Goal: Task Accomplishment & Management: Use online tool/utility

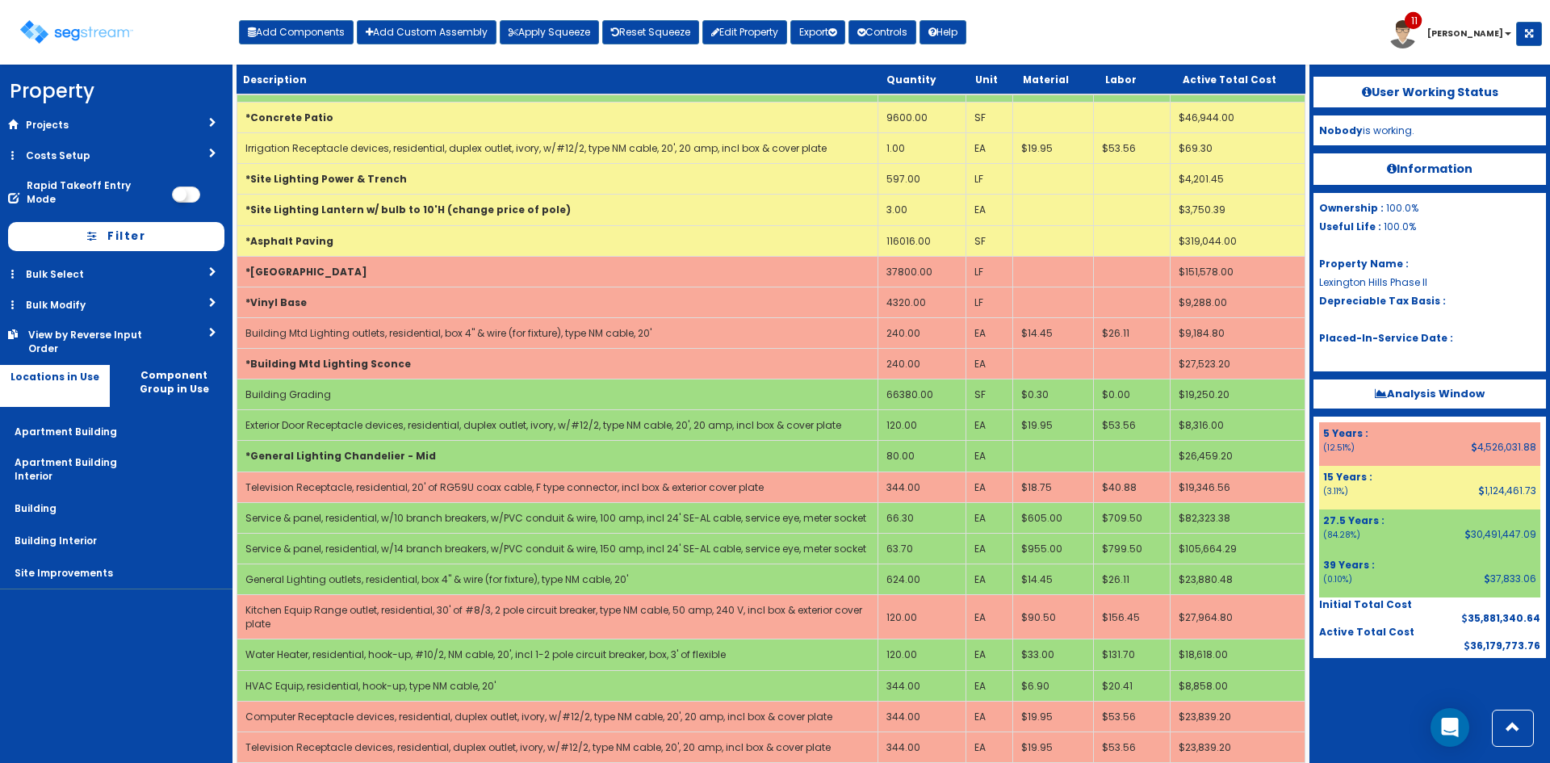
scroll to position [1616, 0]
click at [1039, 35] on div "Toggle navigation Add Components Add Custom Assembly Apply Squeeze Reset Squeez…" at bounding box center [775, 38] width 1534 height 52
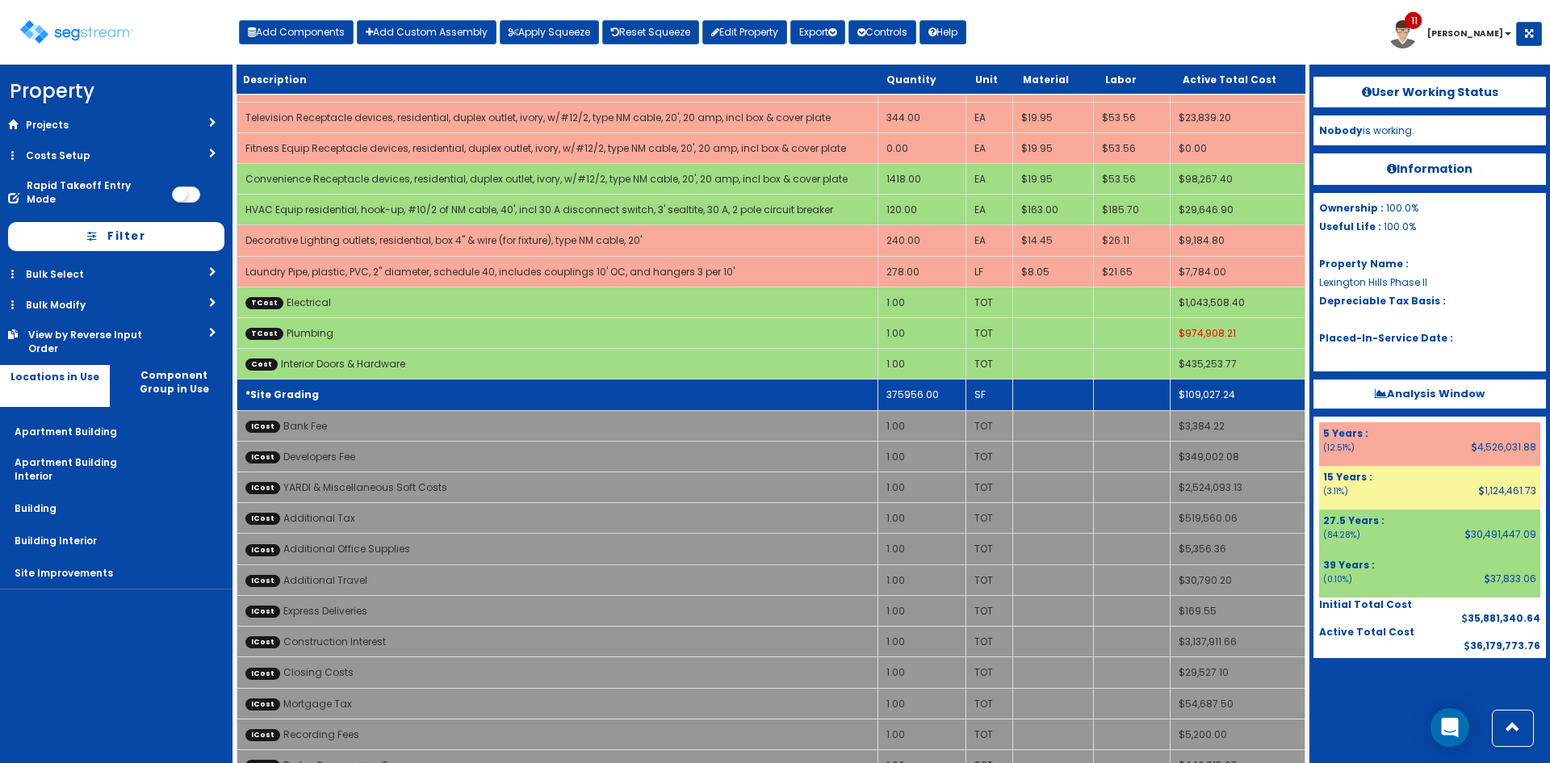
click at [899, 379] on td "375956.00" at bounding box center [922, 394] width 88 height 31
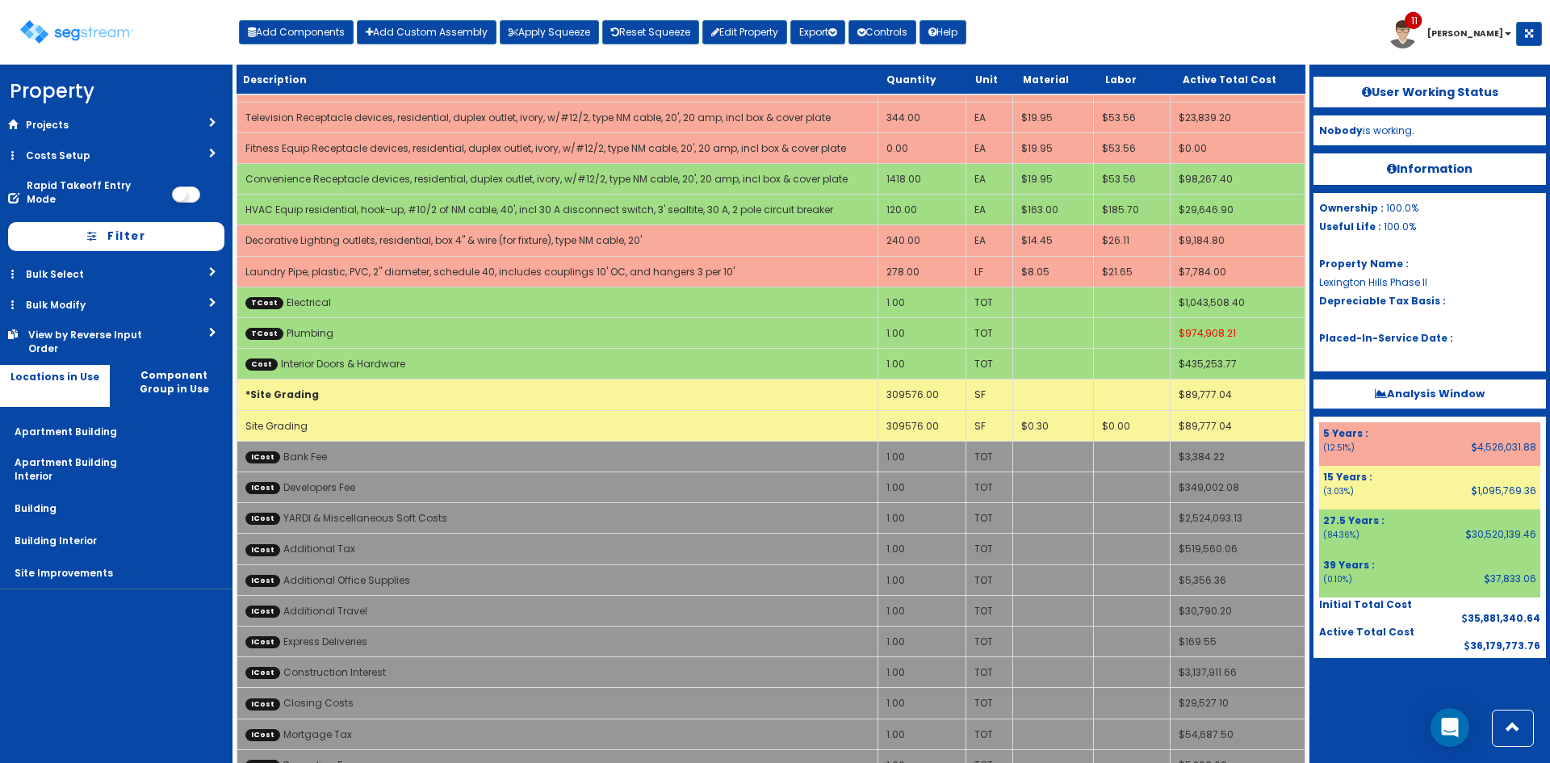
scroll to position [1616, 0]
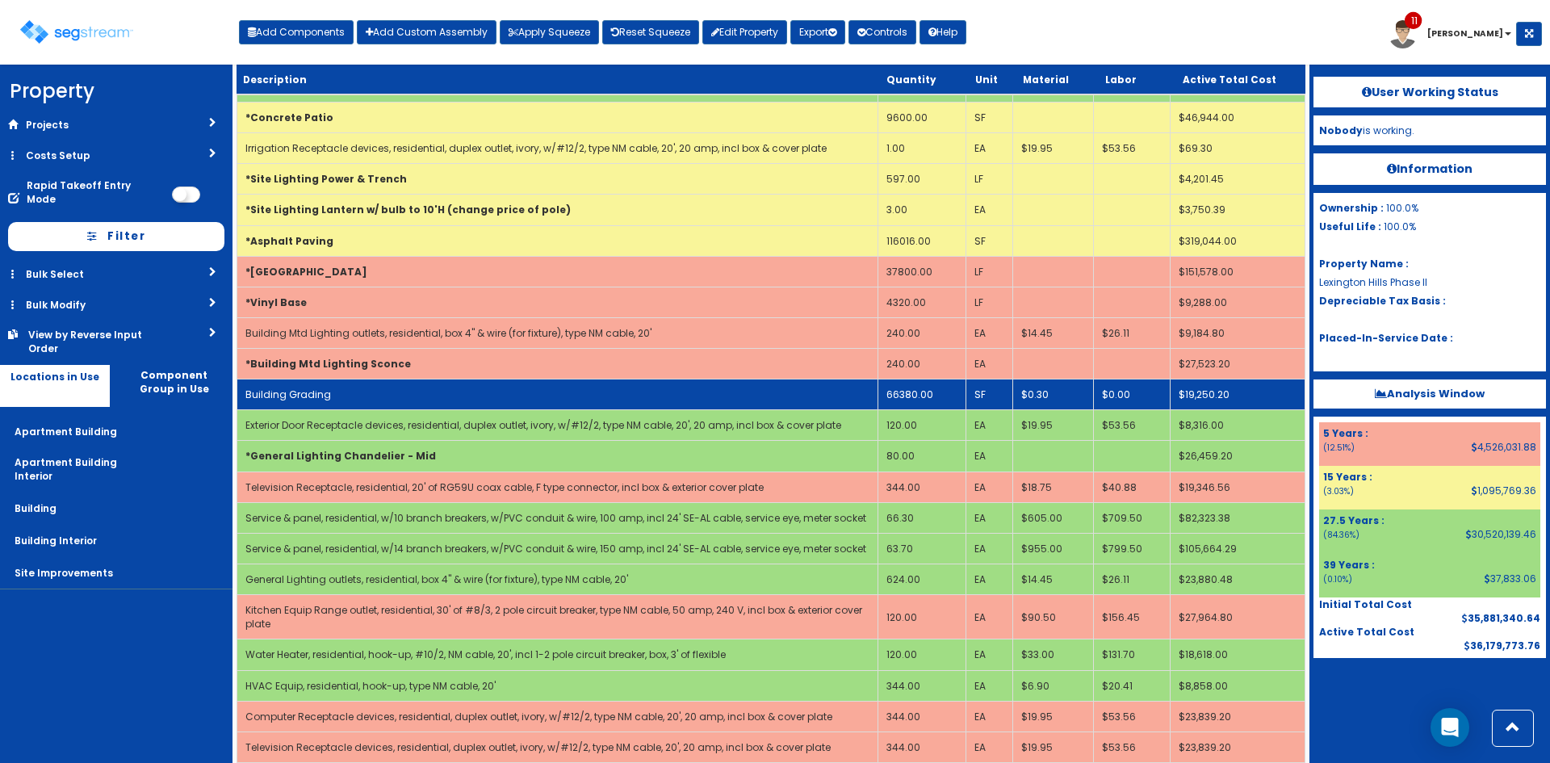
click at [831, 385] on td "Building Grading" at bounding box center [557, 394] width 641 height 31
click at [635, 388] on td "Building Grading" at bounding box center [557, 394] width 641 height 31
select select "5267677"
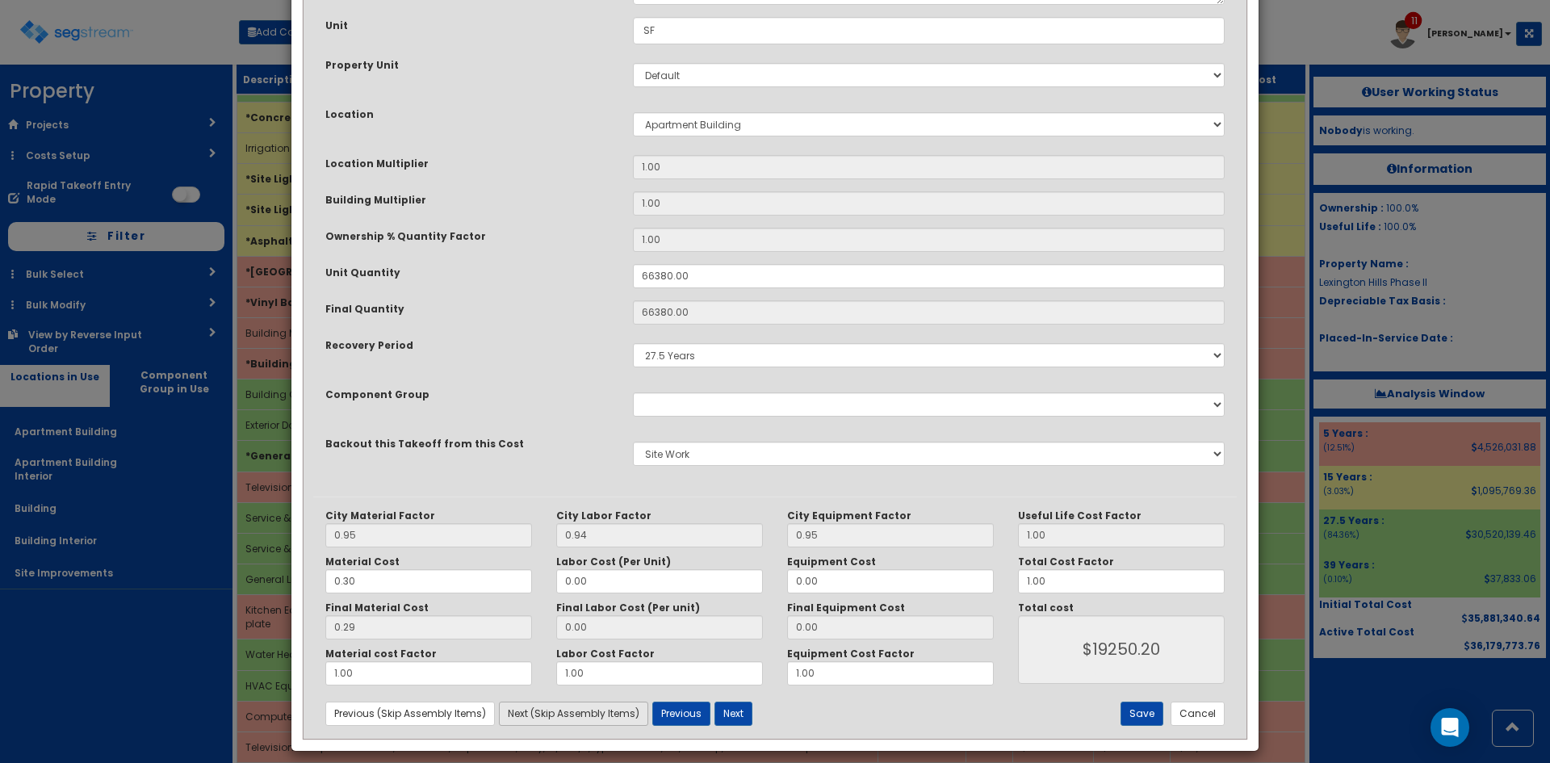
scroll to position [224, 0]
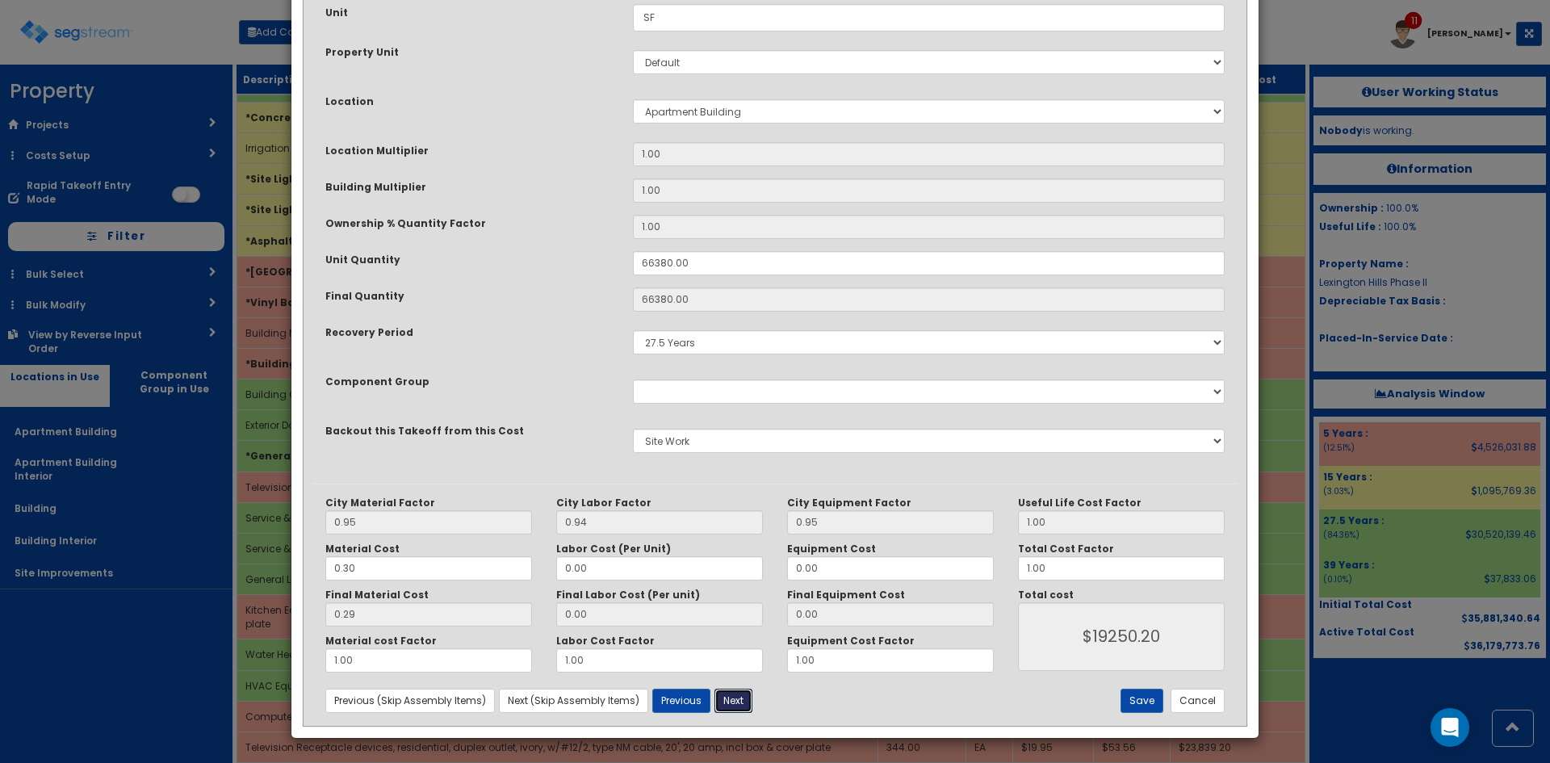
click at [729, 692] on button "Next" at bounding box center [734, 701] width 38 height 24
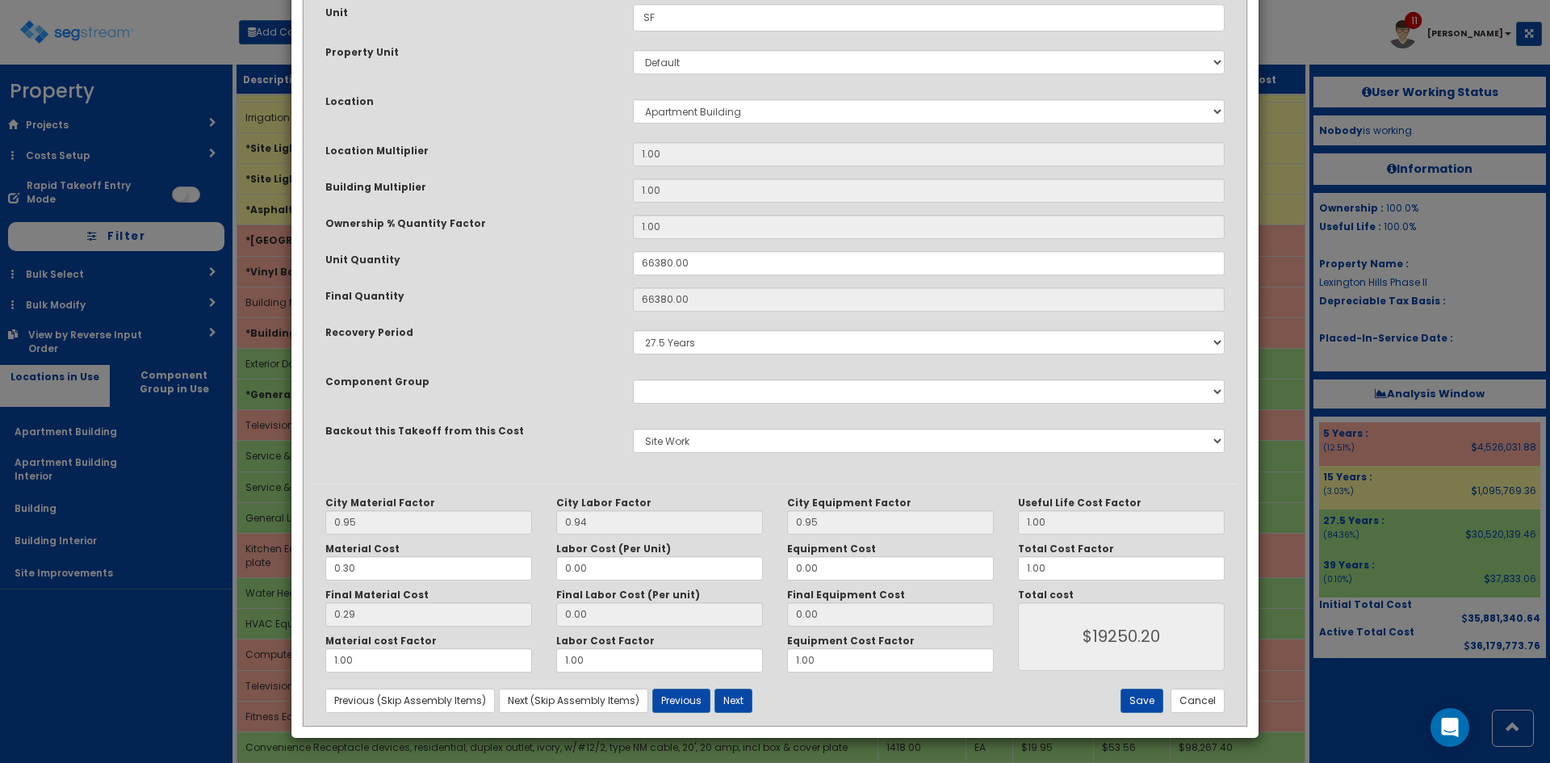
select select "5267724"
click at [1207, 702] on button "Cancel" at bounding box center [1198, 701] width 54 height 24
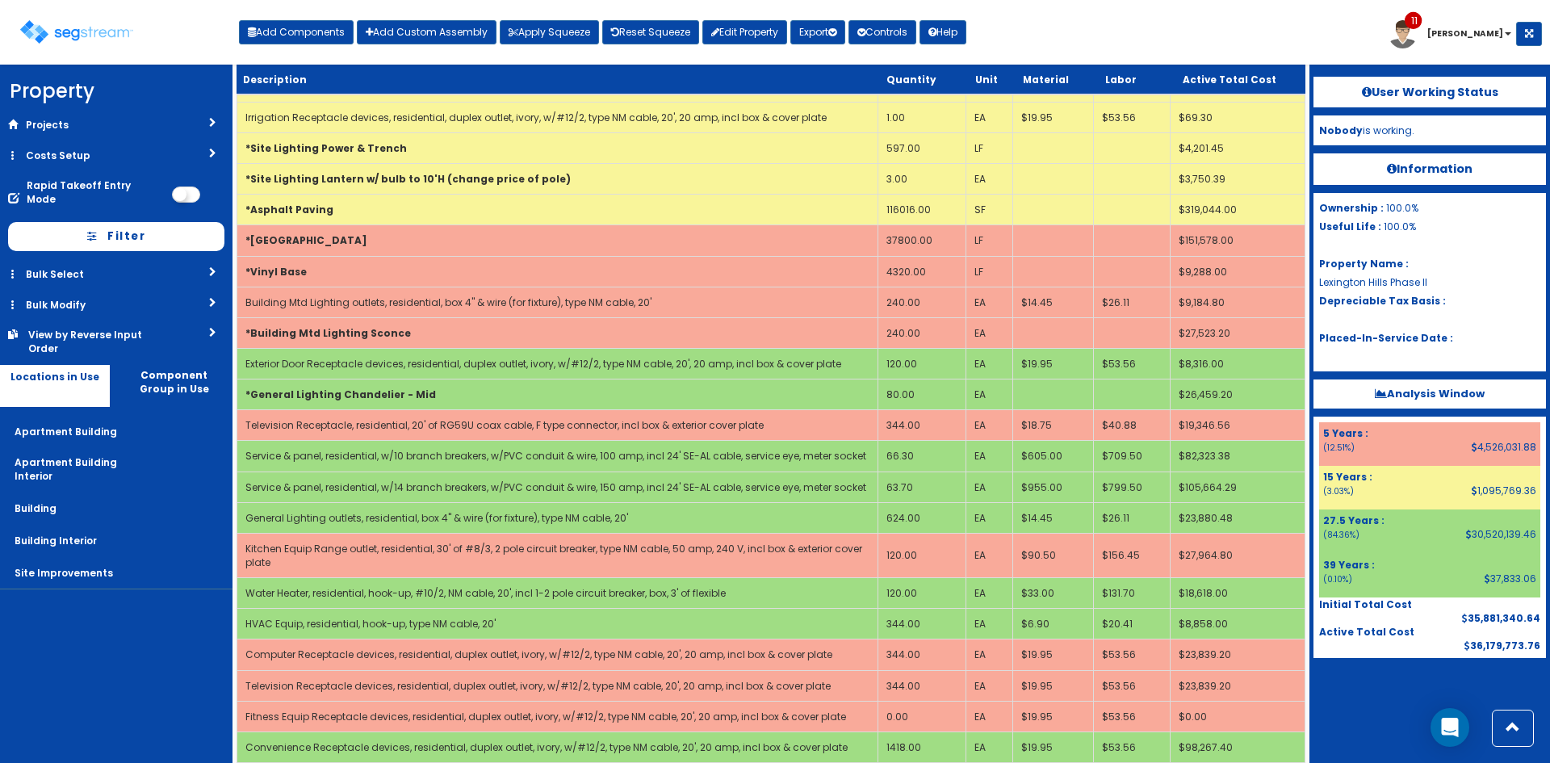
scroll to position [2215, 0]
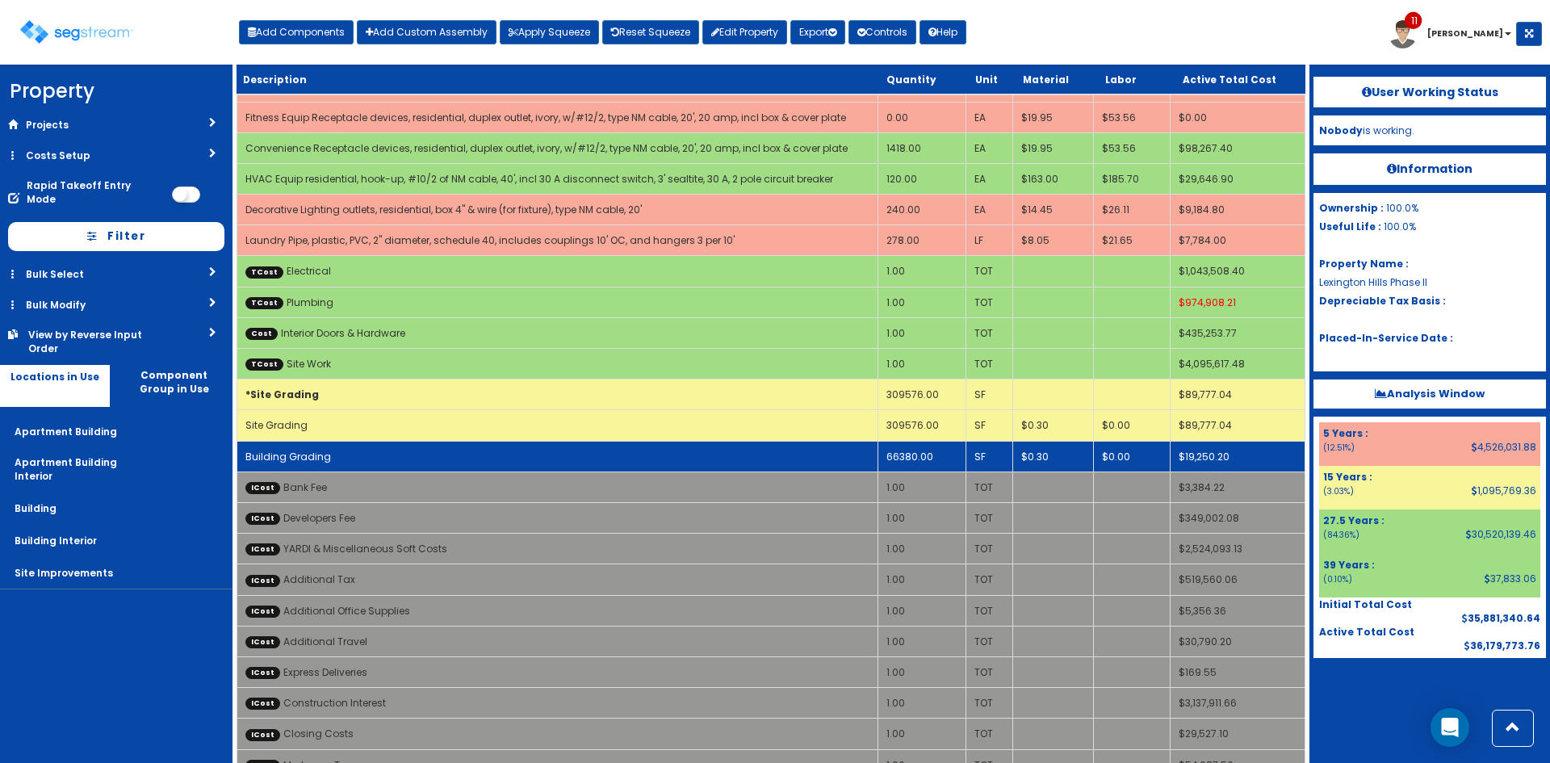
click at [812, 447] on td "Building Grading" at bounding box center [557, 456] width 641 height 31
select select "5267677"
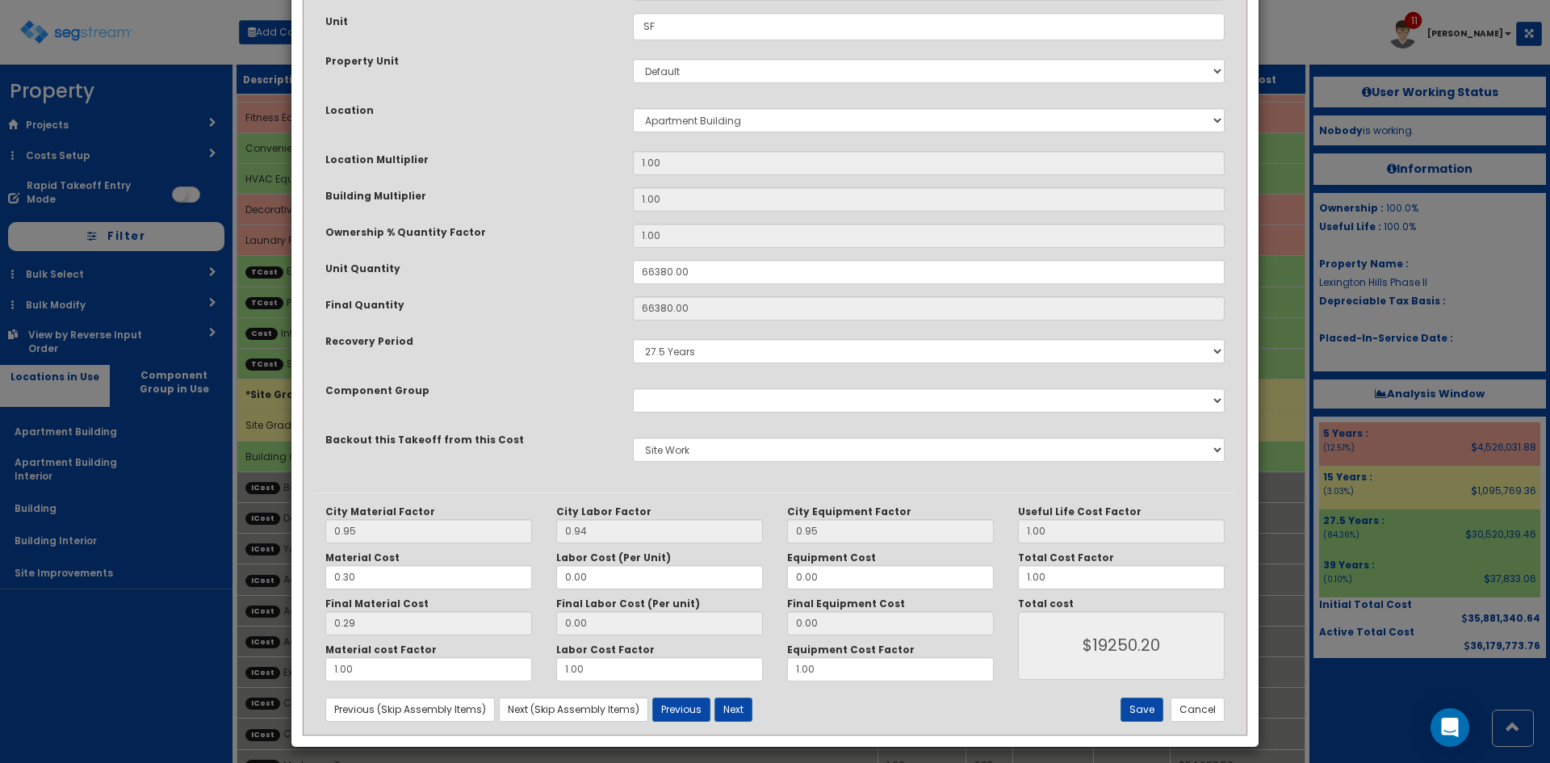
scroll to position [216, 0]
drag, startPoint x: 396, startPoint y: 578, endPoint x: 300, endPoint y: 577, distance: 96.9
click at [300, 577] on div "Purpose Description Prefix Select Stair Construction, A/V System A/V System Equ…" at bounding box center [774, 298] width 967 height 896
type input "."
type input "0.28"
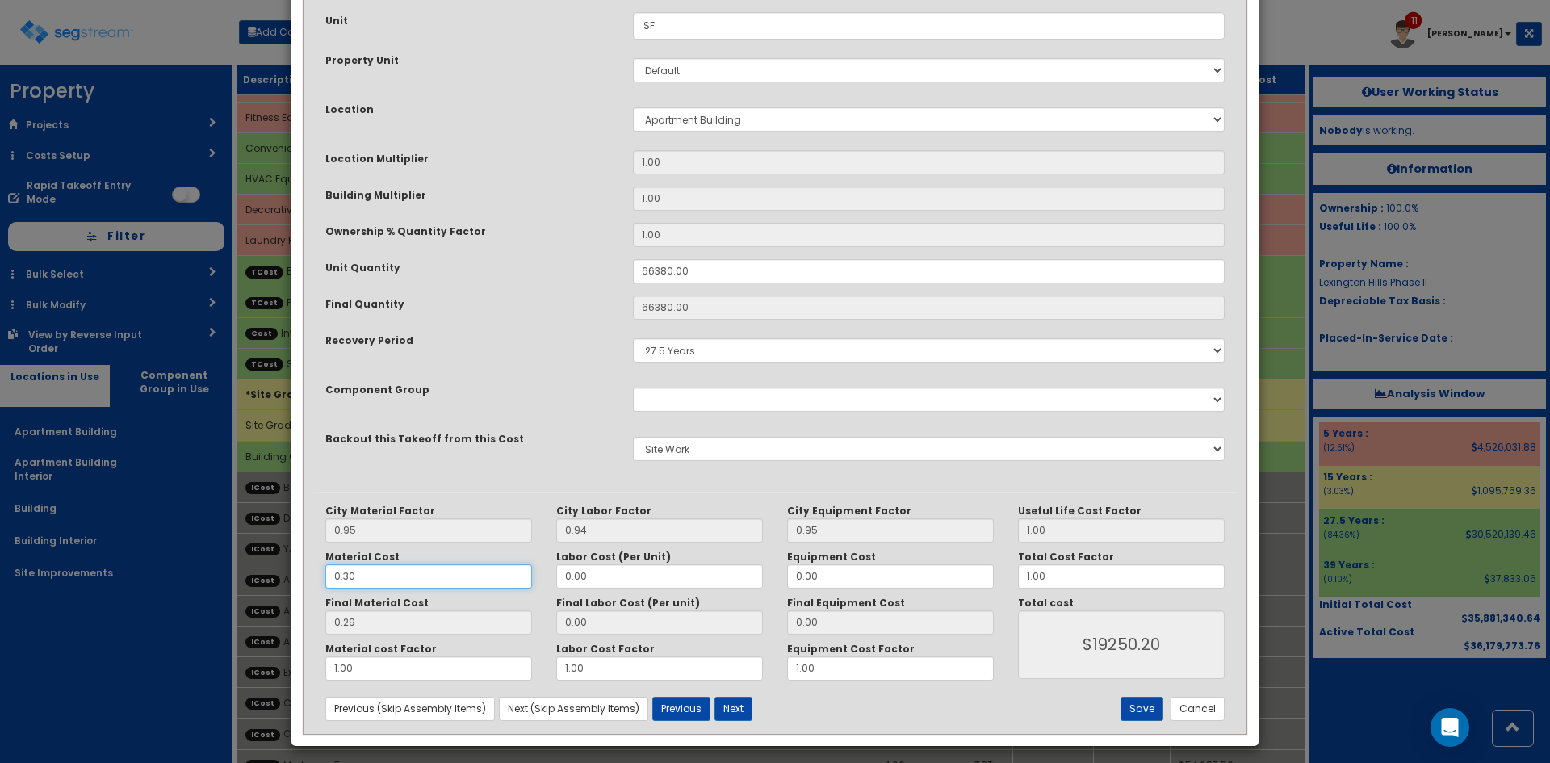
type input "$18586.40"
type input "NaN"
type input "$NaN"
type input ".3"
type input "0.28"
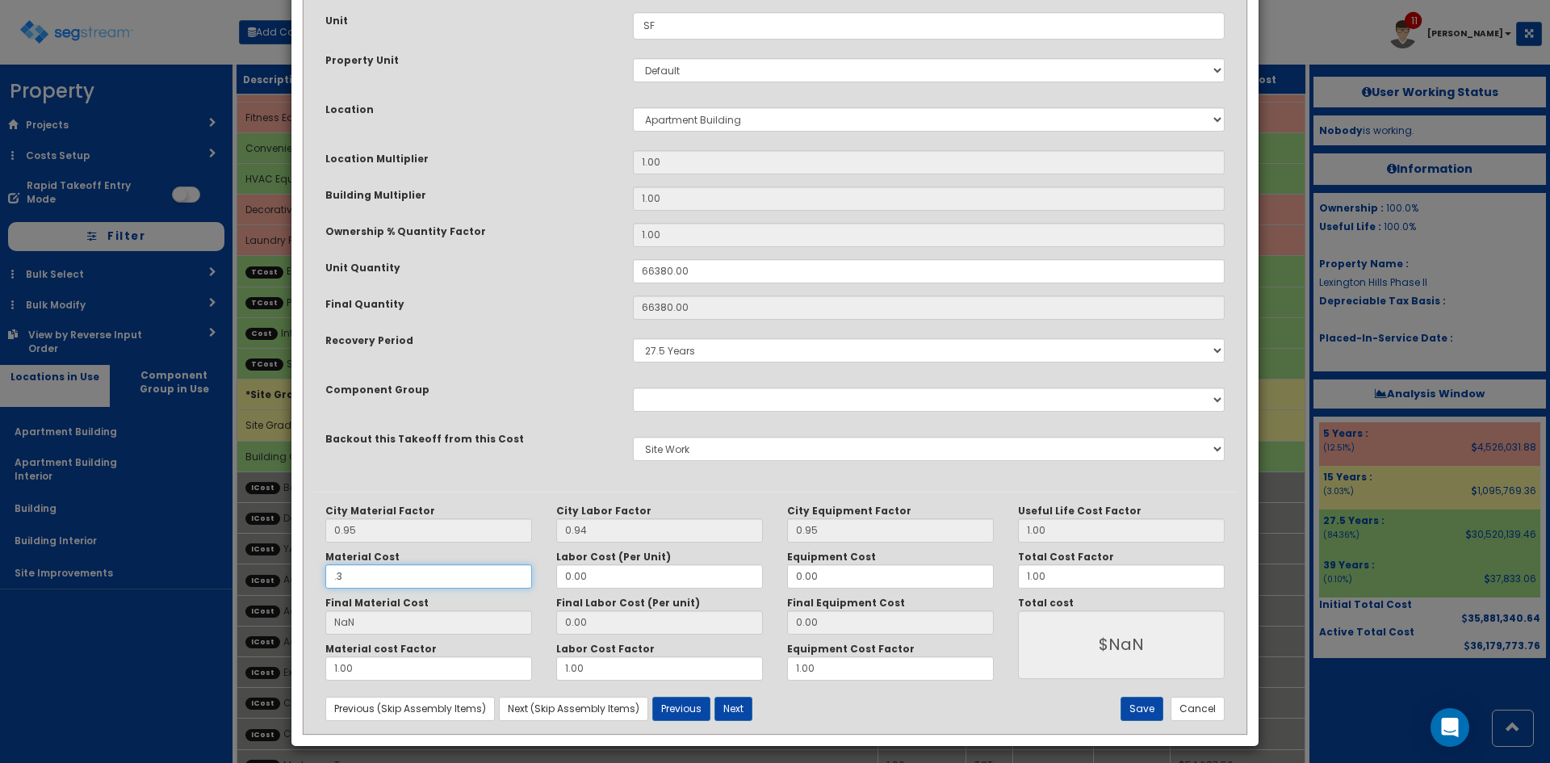
type input "$18586.40"
type input ".38"
type input "0.36"
type input "$23896.80"
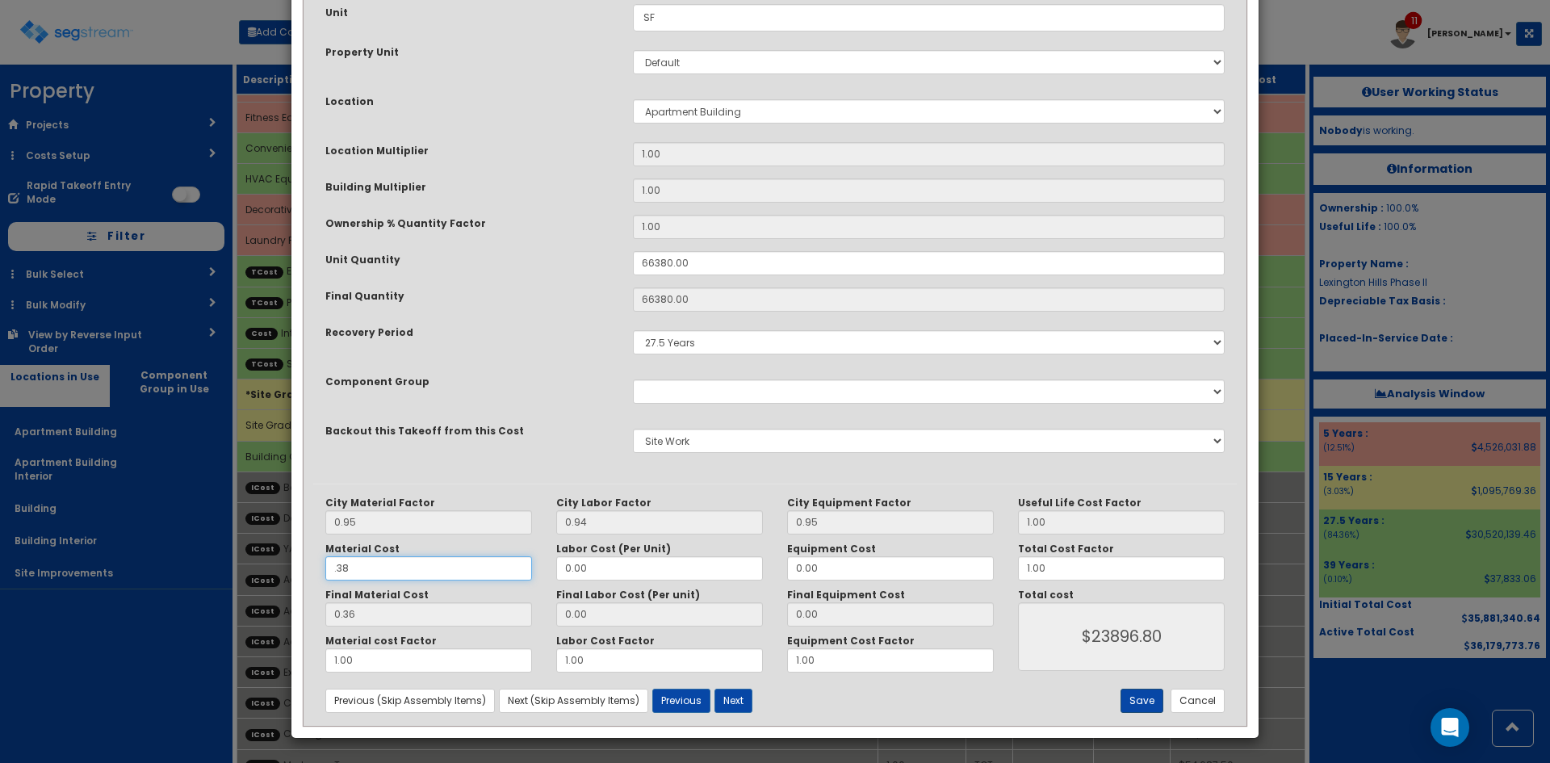
type input ".38"
click at [1151, 699] on button "Save" at bounding box center [1142, 701] width 43 height 24
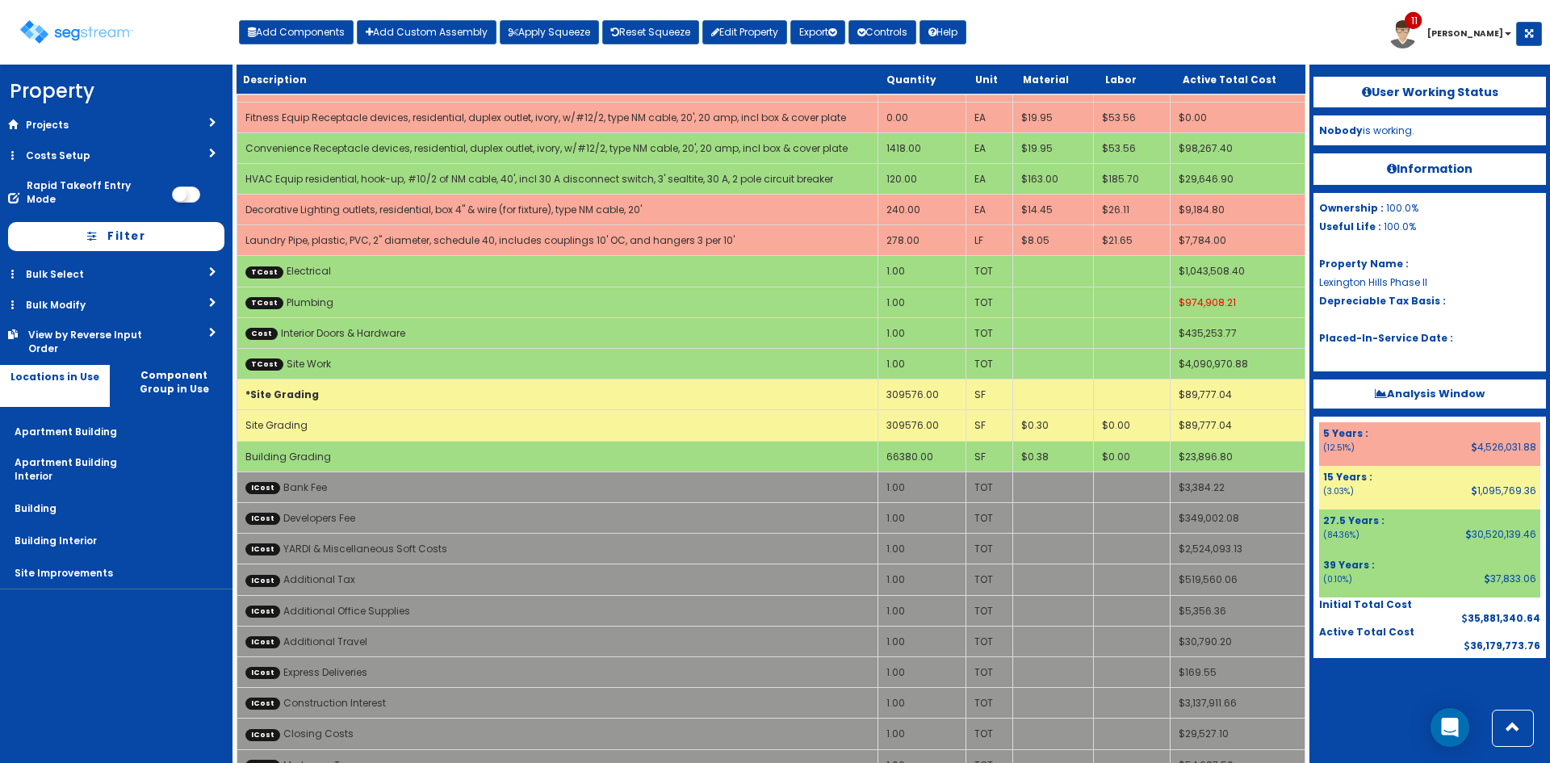
scroll to position [721, 0]
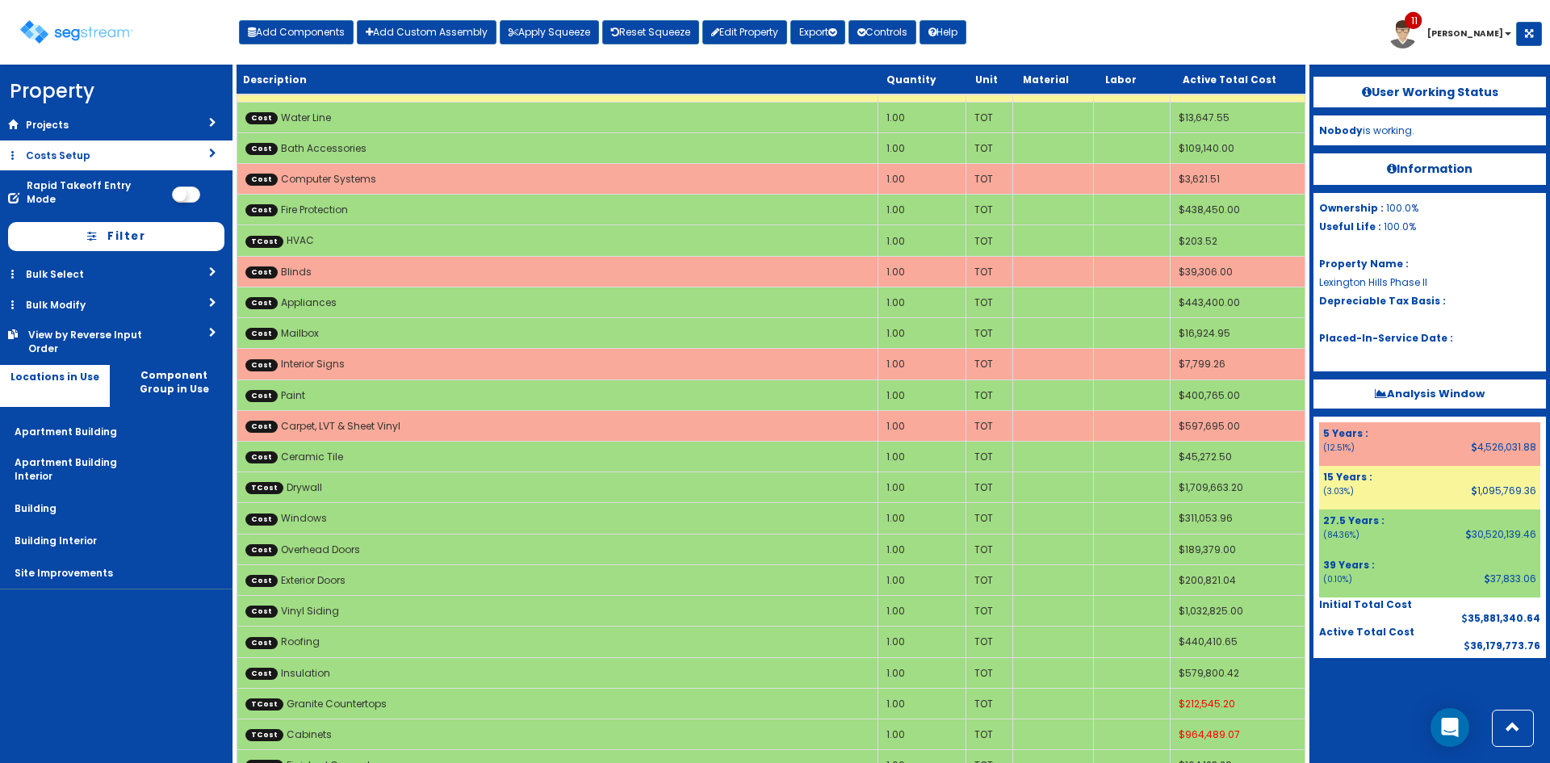
click at [81, 153] on link "Costs Setup" at bounding box center [116, 155] width 233 height 30
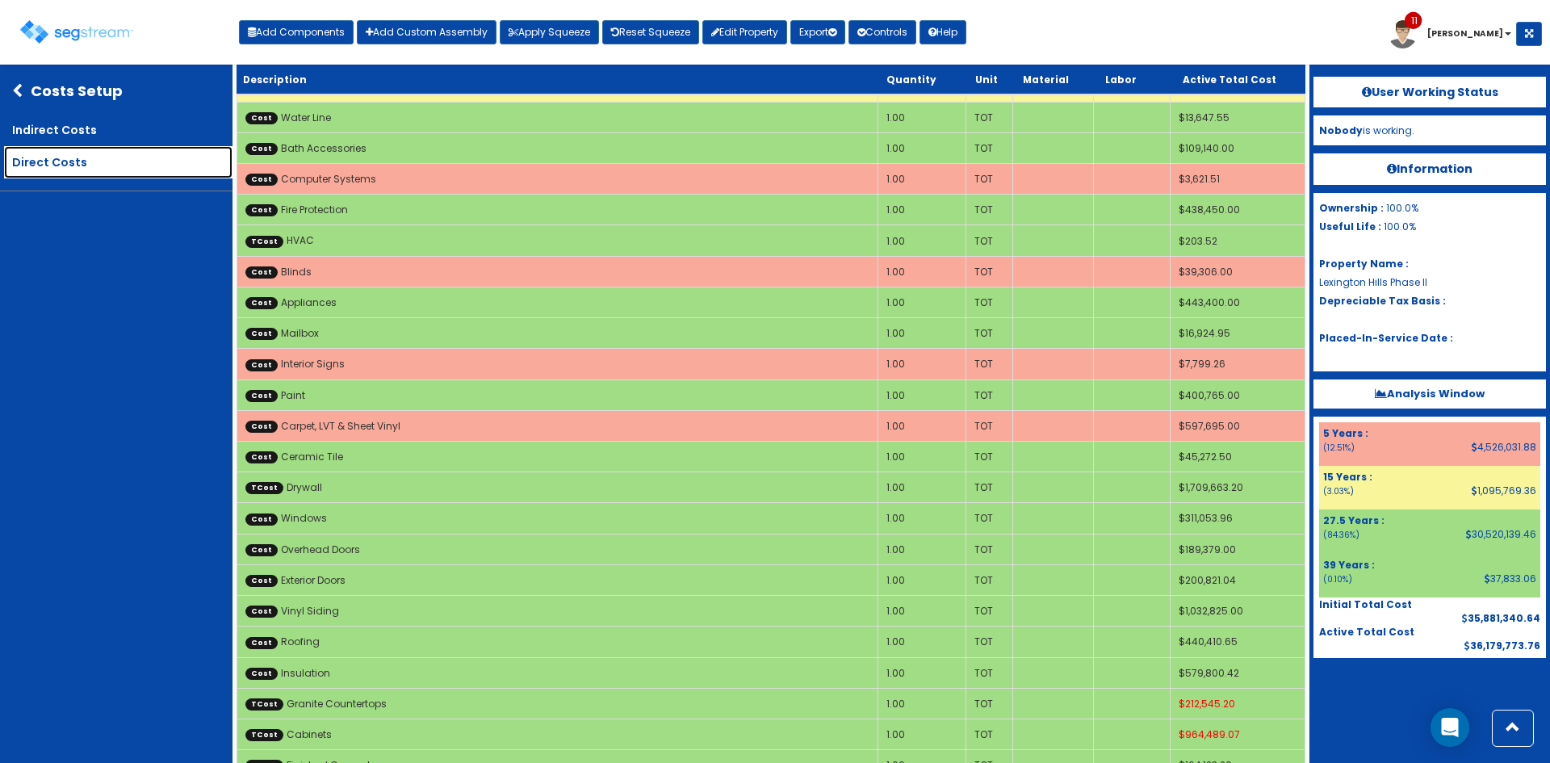
click at [72, 167] on link "Direct Costs" at bounding box center [118, 162] width 229 height 32
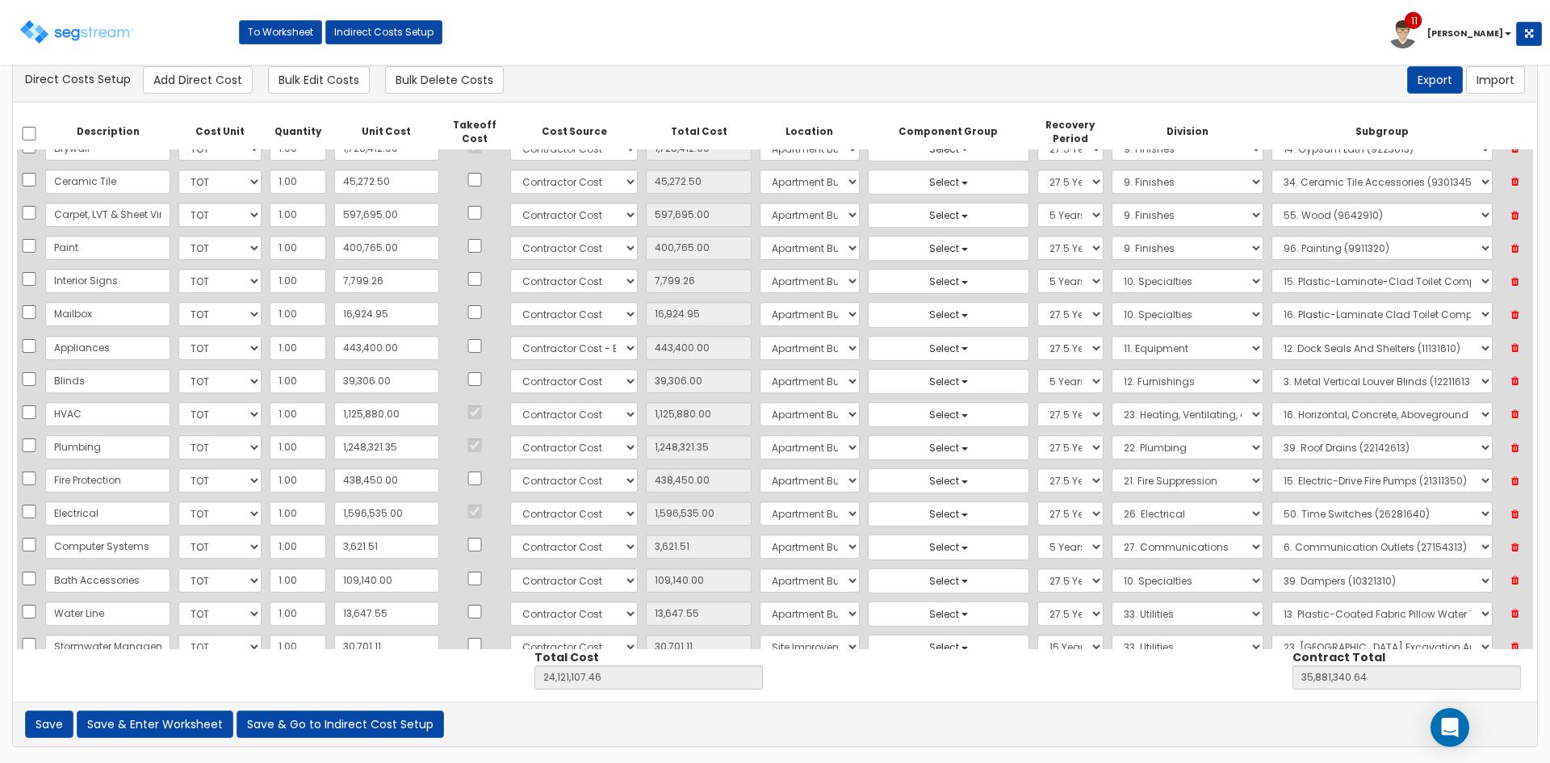
scroll to position [14, 0]
click at [467, 249] on input "checkbox" at bounding box center [475, 246] width 16 height 14
checkbox input "true"
click at [185, 726] on button "Save & Enter Worksheet" at bounding box center [155, 724] width 157 height 27
